Goal: Transaction & Acquisition: Download file/media

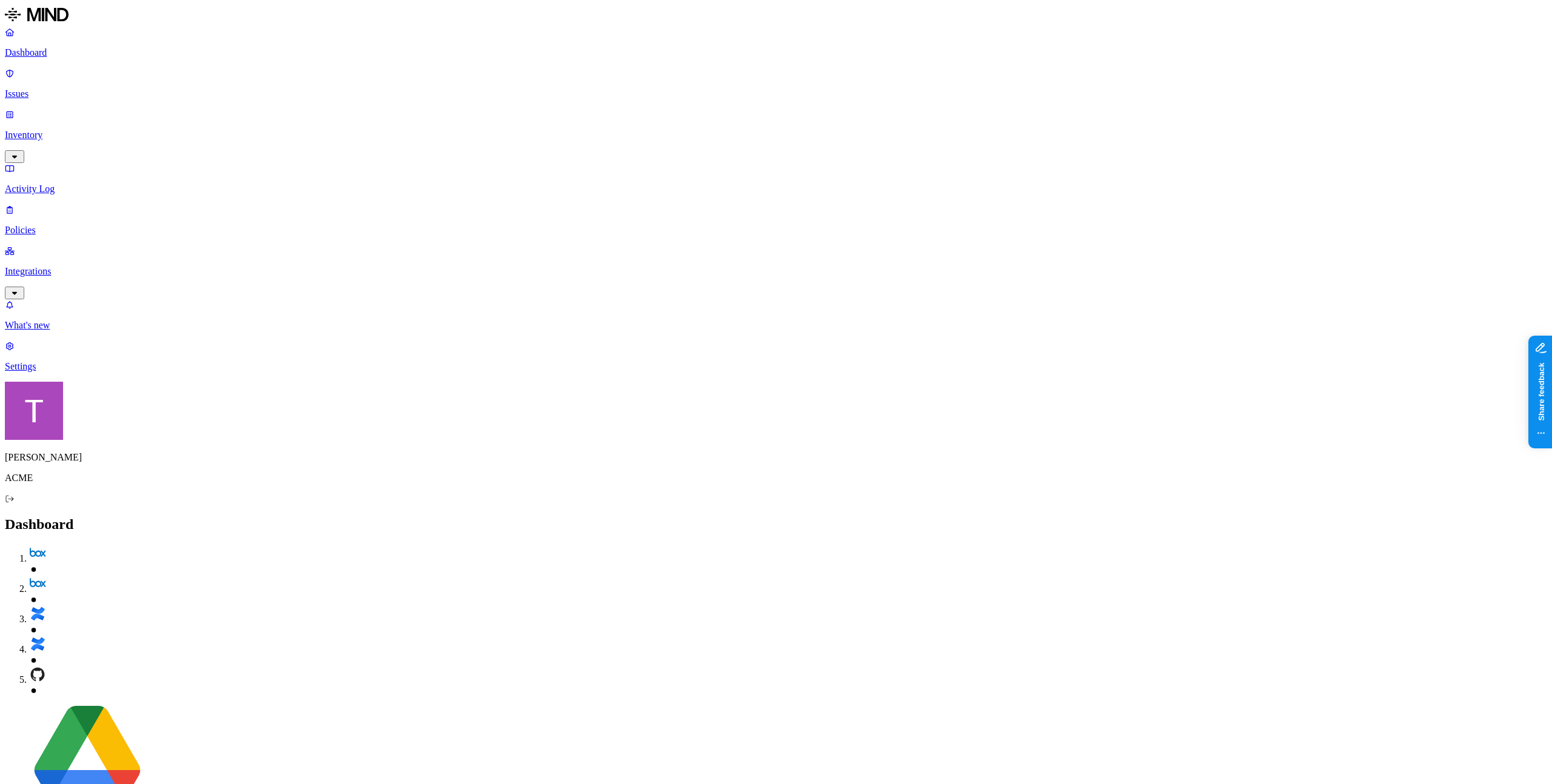
click at [84, 130] on p "Inventory" at bounding box center [776, 135] width 1542 height 11
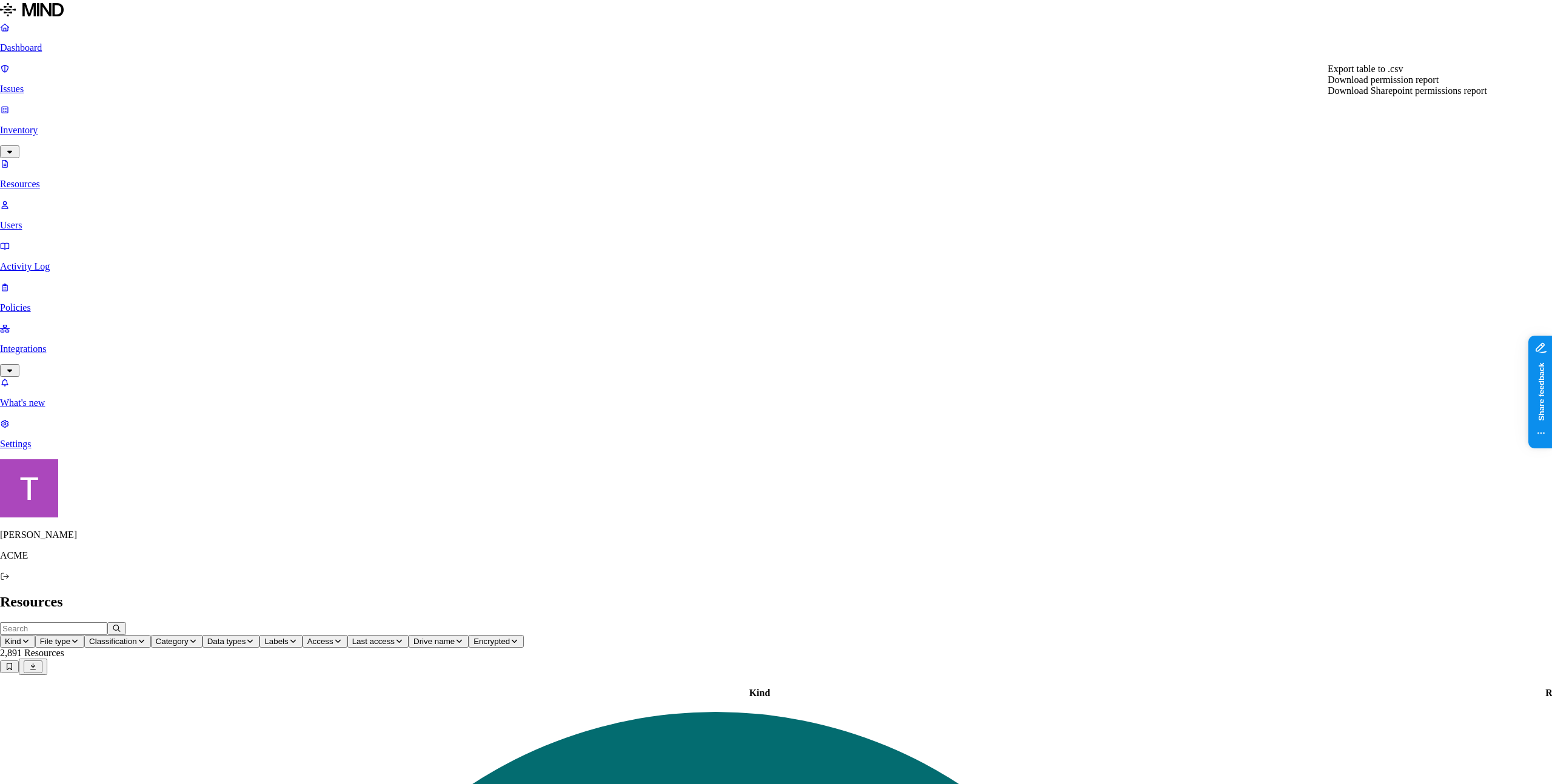
click at [1460, 74] on div "Export table to .csv" at bounding box center [1407, 69] width 160 height 11
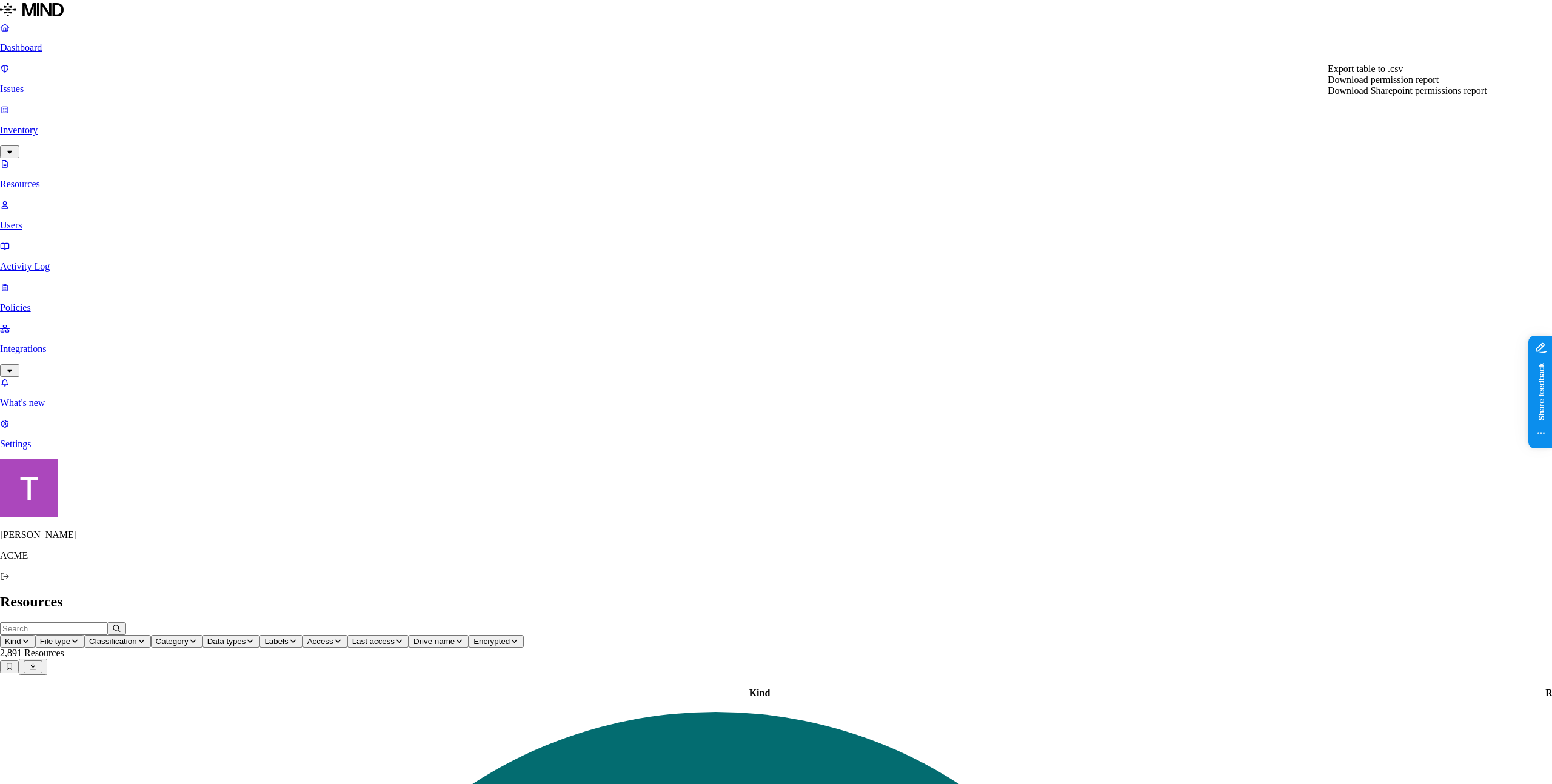
click at [1456, 96] on span "Download Sharepoint permissions report" at bounding box center [1407, 91] width 160 height 10
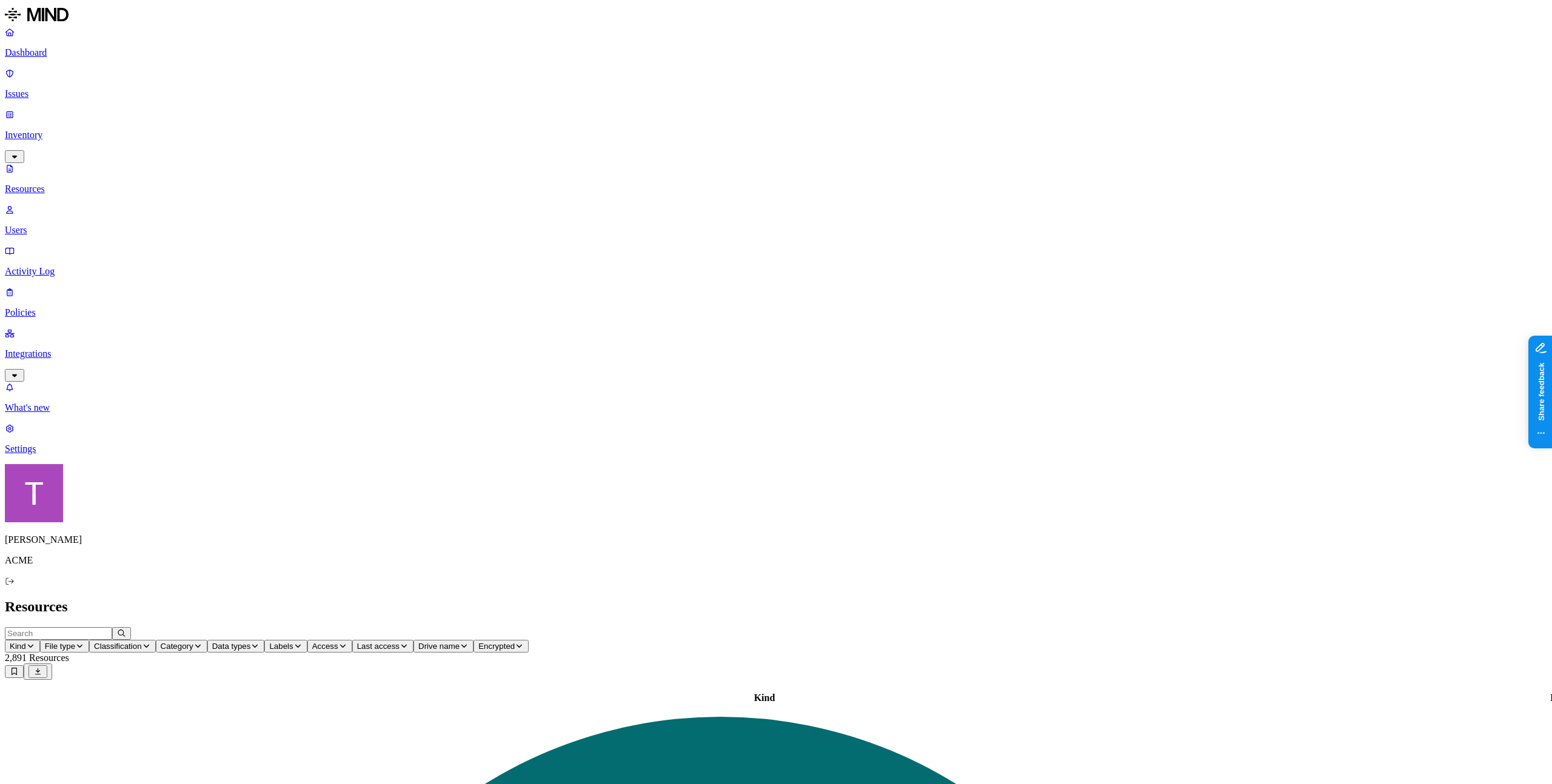
click at [1504, 599] on h2 "Resources" at bounding box center [776, 607] width 1542 height 17
